Goal: Information Seeking & Learning: Learn about a topic

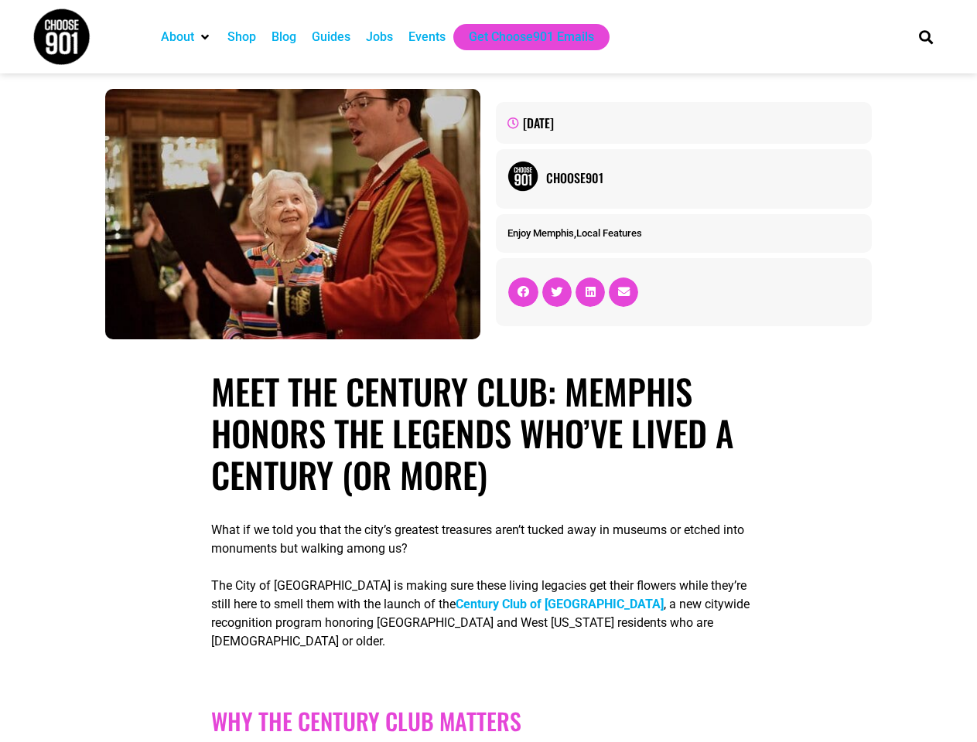
click at [488, 371] on h1 "Meet the Century Club: Memphis Honors the Legends Who’ve Lived a Century (or Mo…" at bounding box center [488, 432] width 555 height 125
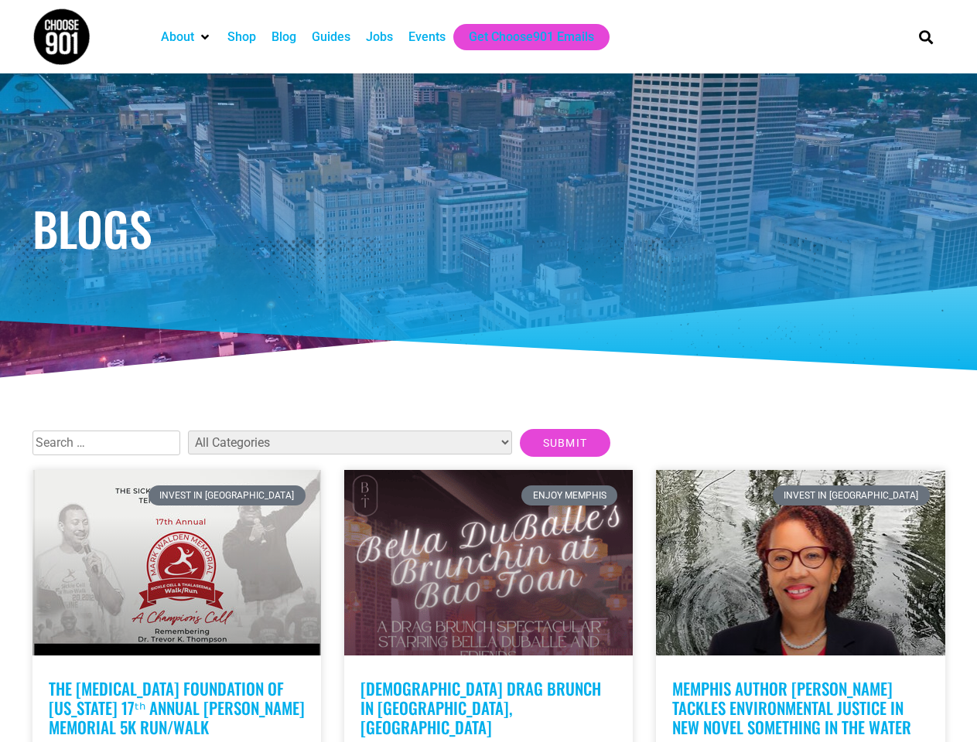
click at [488, 371] on div at bounding box center [489, 227] width 928 height 309
